Goal: Navigation & Orientation: Understand site structure

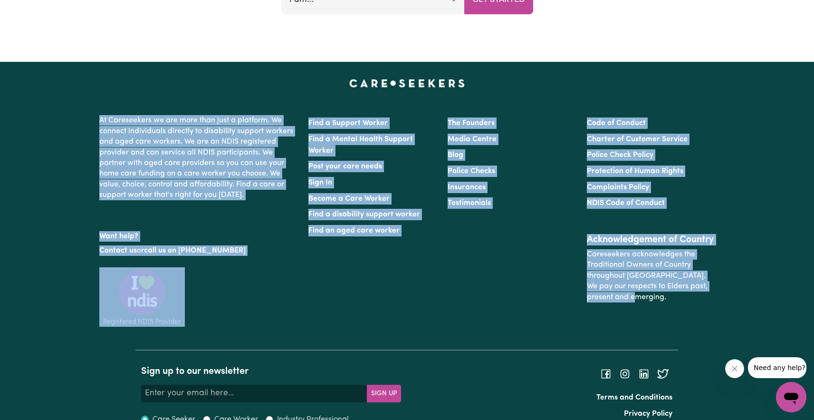
drag, startPoint x: 630, startPoint y: 313, endPoint x: 99, endPoint y: 118, distance: 565.8
click at [99, 118] on div "At Careseekers we are more than just a platform. We connect individuals directl…" at bounding box center [407, 230] width 627 height 238
click at [99, 118] on p "At Careseekers we are more than just a platform. We connect individuals directl…" at bounding box center [198, 157] width 198 height 93
drag, startPoint x: 99, startPoint y: 118, endPoint x: 640, endPoint y: 313, distance: 575.0
click at [640, 313] on div "At Careseekers we are more than just a platform. We connect individuals directl…" at bounding box center [407, 230] width 627 height 238
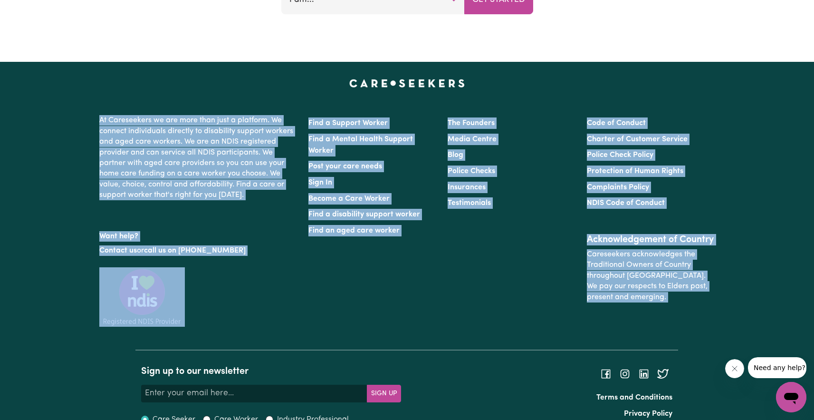
click at [640, 306] on p "Careseekers acknowledges the Traditional Owners of Country throughout [GEOGRAPH…" at bounding box center [651, 275] width 128 height 61
drag, startPoint x: 646, startPoint y: 313, endPoint x: 101, endPoint y: 120, distance: 578.3
click at [101, 120] on div "At Careseekers we are more than just a platform. We connect individuals directl…" at bounding box center [407, 230] width 627 height 238
click at [101, 120] on p "At Careseekers we are more than just a platform. We connect individuals directl…" at bounding box center [198, 157] width 198 height 93
drag, startPoint x: 100, startPoint y: 122, endPoint x: 642, endPoint y: 315, distance: 575.4
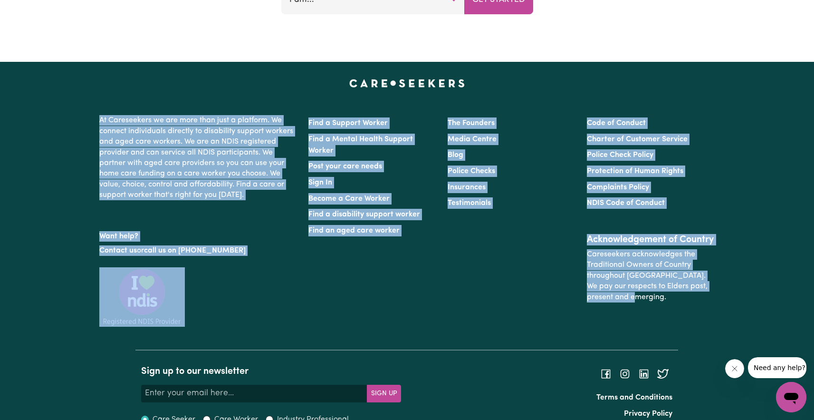
click at [642, 315] on div "At Careseekers we are more than just a platform. We connect individuals directl…" at bounding box center [407, 230] width 627 height 238
click at [642, 306] on p "Careseekers acknowledges the Traditional Owners of Country throughout [GEOGRAPH…" at bounding box center [651, 275] width 128 height 61
drag, startPoint x: 641, startPoint y: 314, endPoint x: 92, endPoint y: 115, distance: 584.8
click at [92, 115] on footer "At Careseekers we are more than just a platform. We connect individuals directl…" at bounding box center [407, 251] width 814 height 378
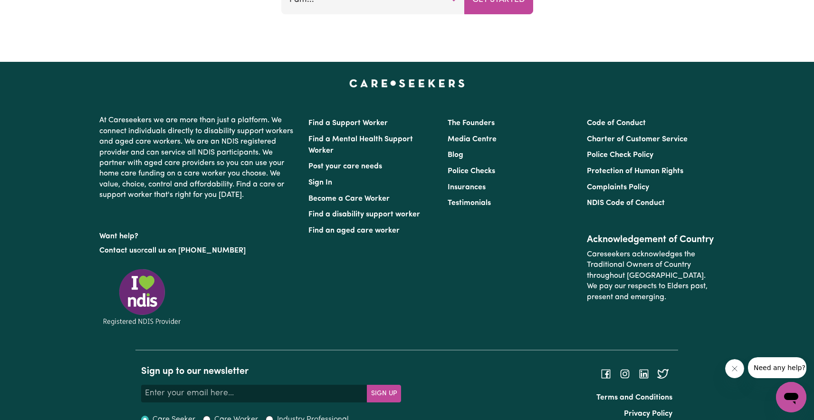
click at [140, 127] on p "At Careseekers we are more than just a platform. We connect individuals directl…" at bounding box center [198, 157] width 198 height 93
